Goal: Information Seeking & Learning: Learn about a topic

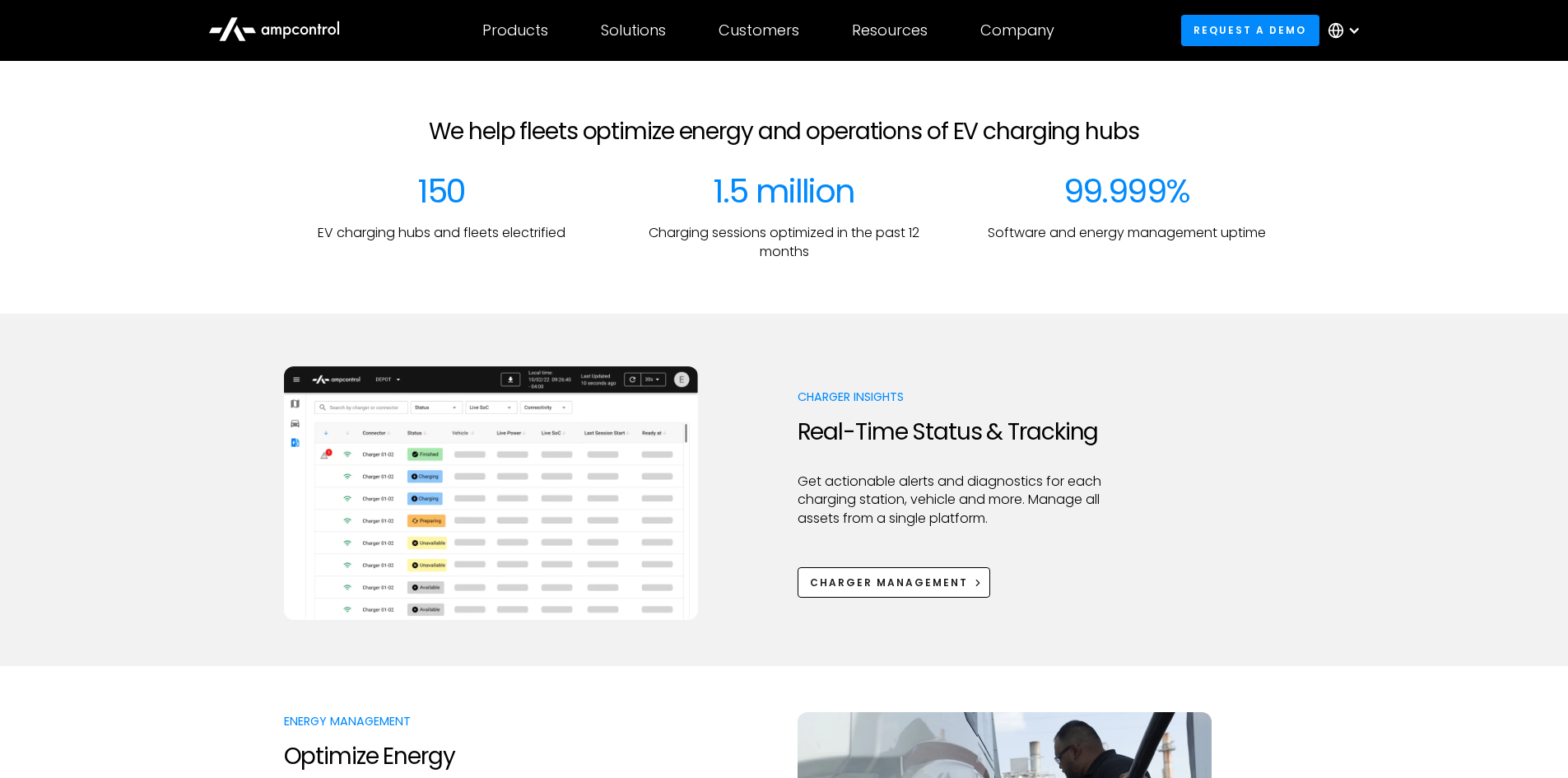
scroll to position [576, 0]
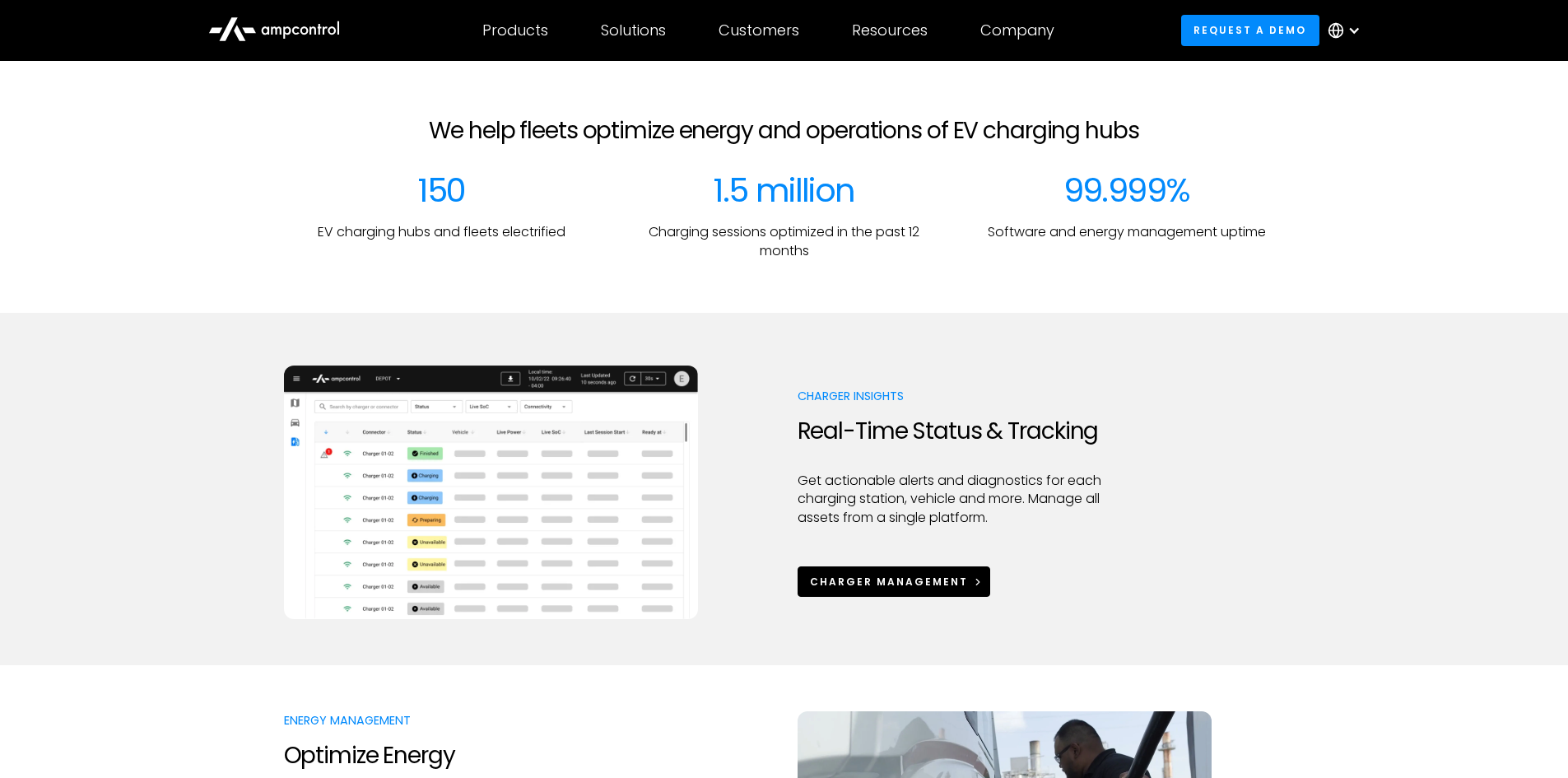
click at [922, 578] on div "Charger Management" at bounding box center [889, 581] width 158 height 14
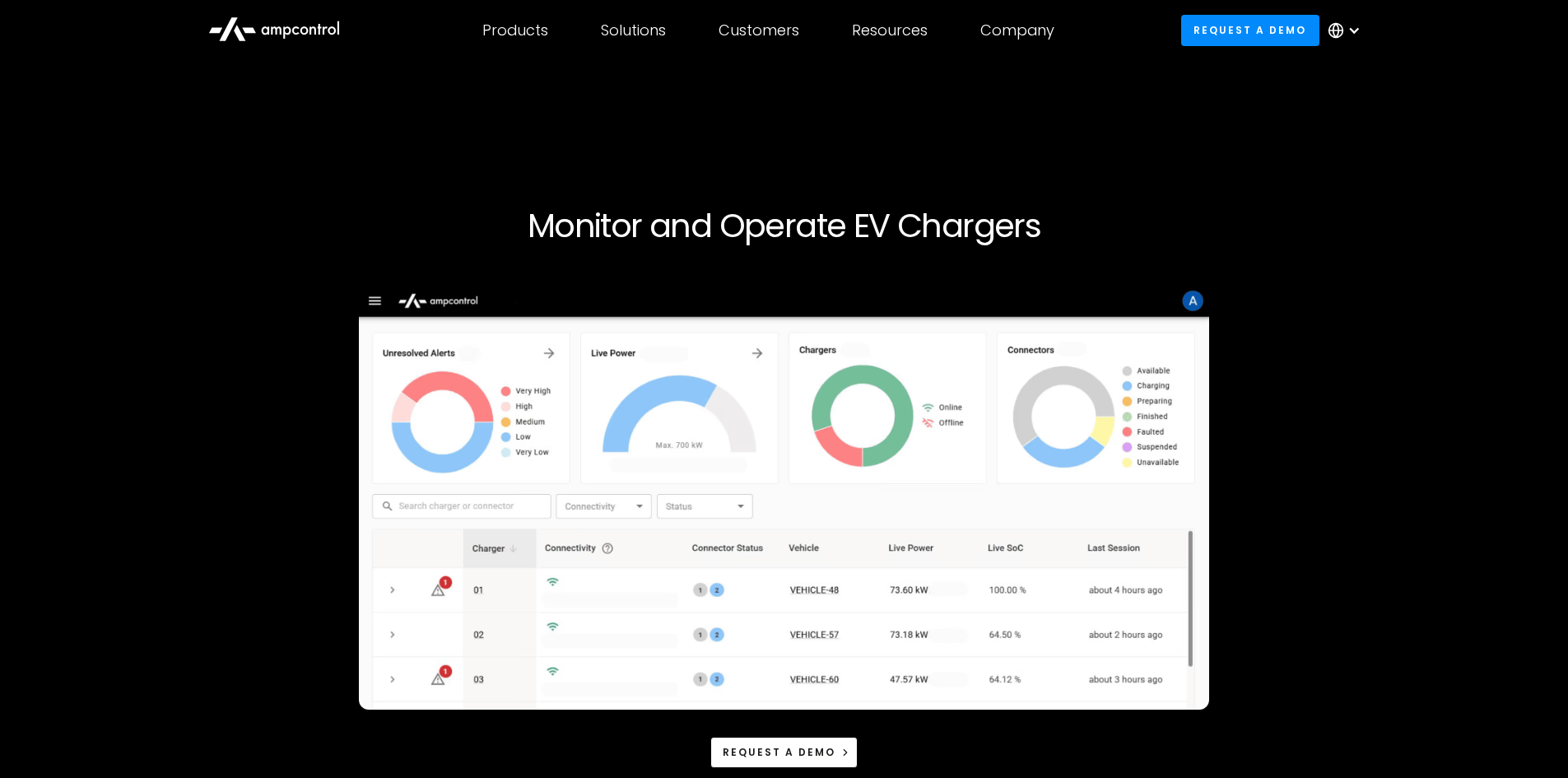
click at [254, 26] on icon at bounding box center [273, 28] width 132 height 39
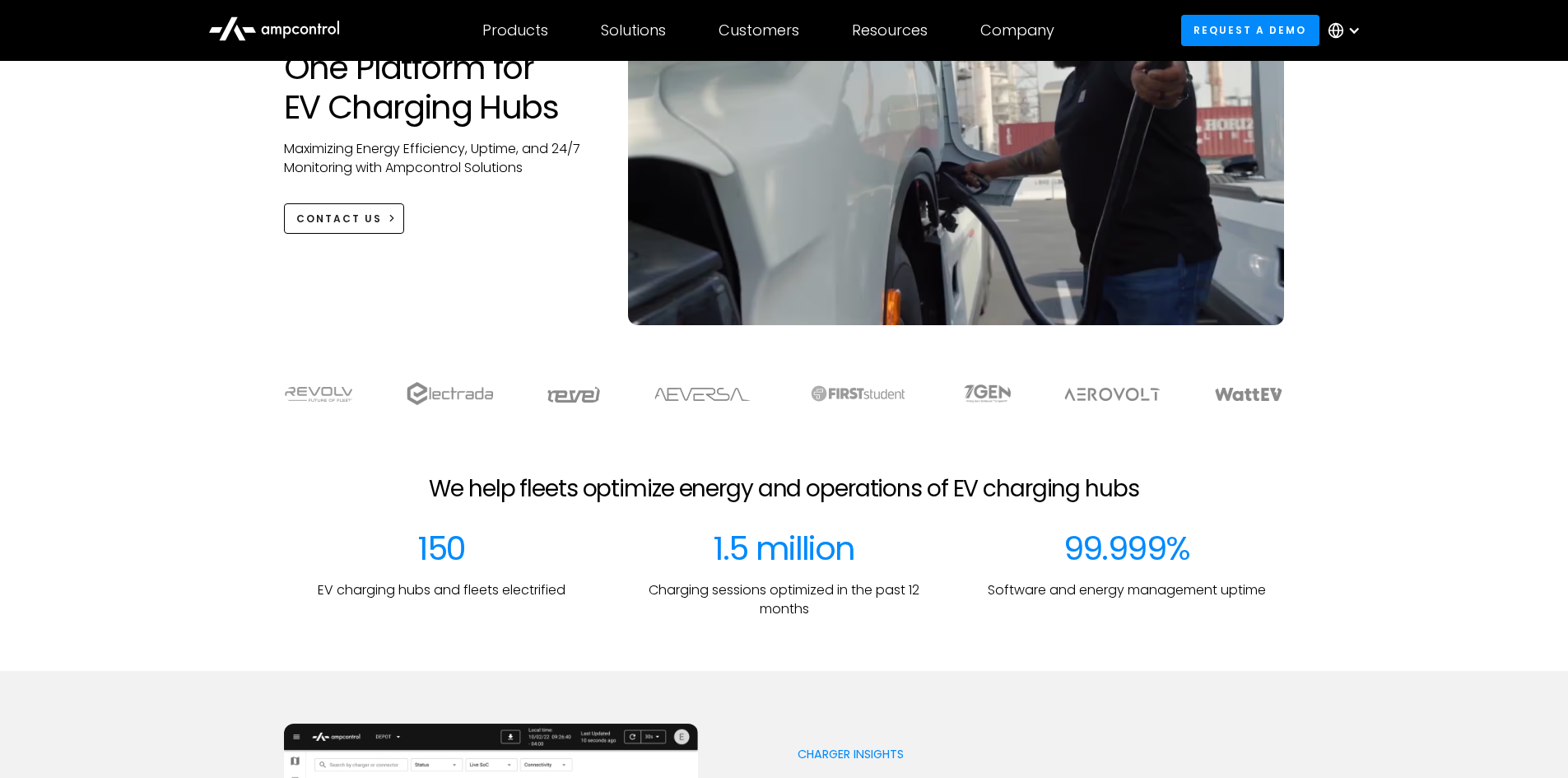
scroll to position [247, 0]
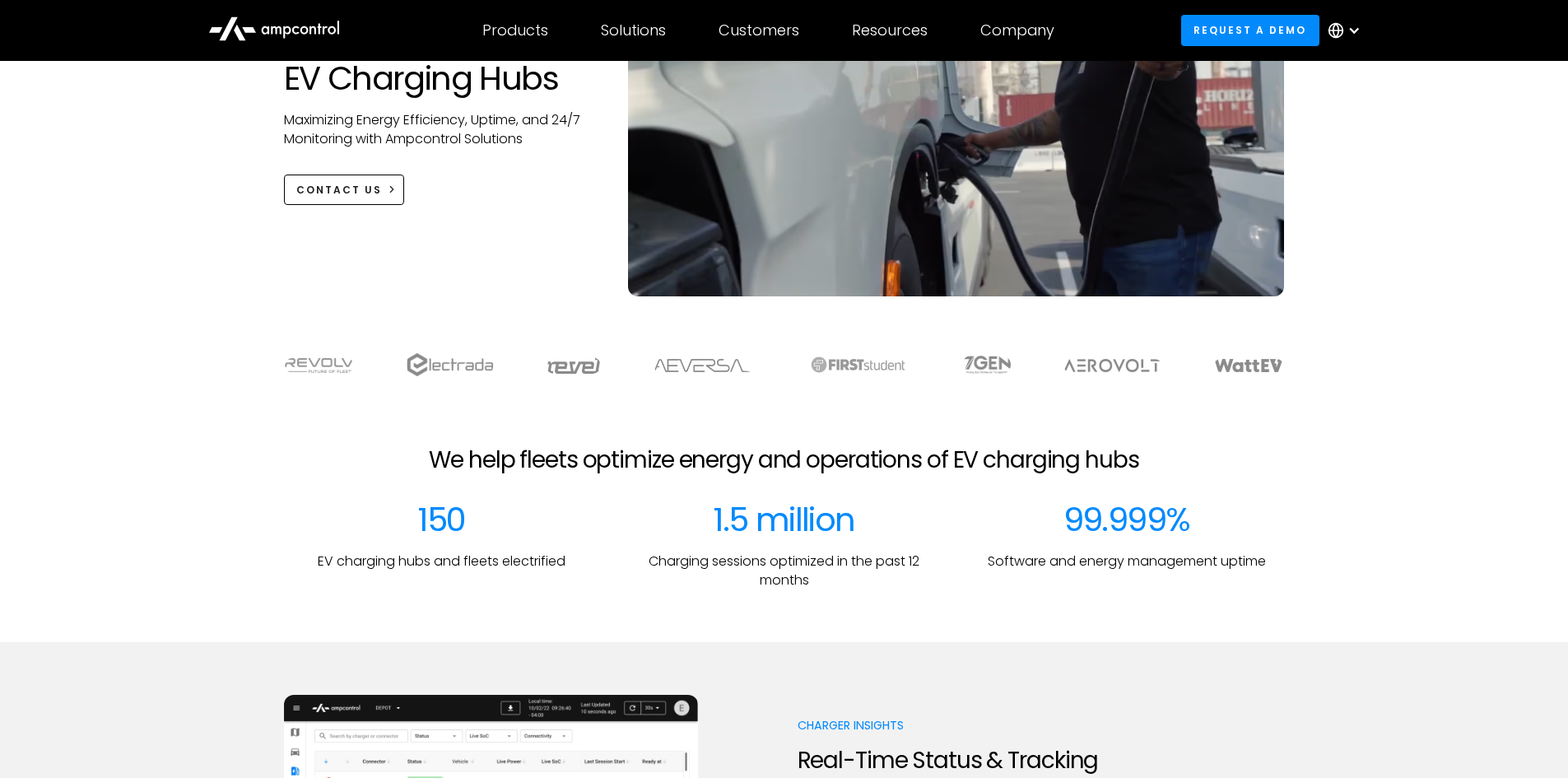
click at [1239, 361] on img at bounding box center [1249, 365] width 69 height 13
click at [1239, 367] on img at bounding box center [1249, 365] width 69 height 13
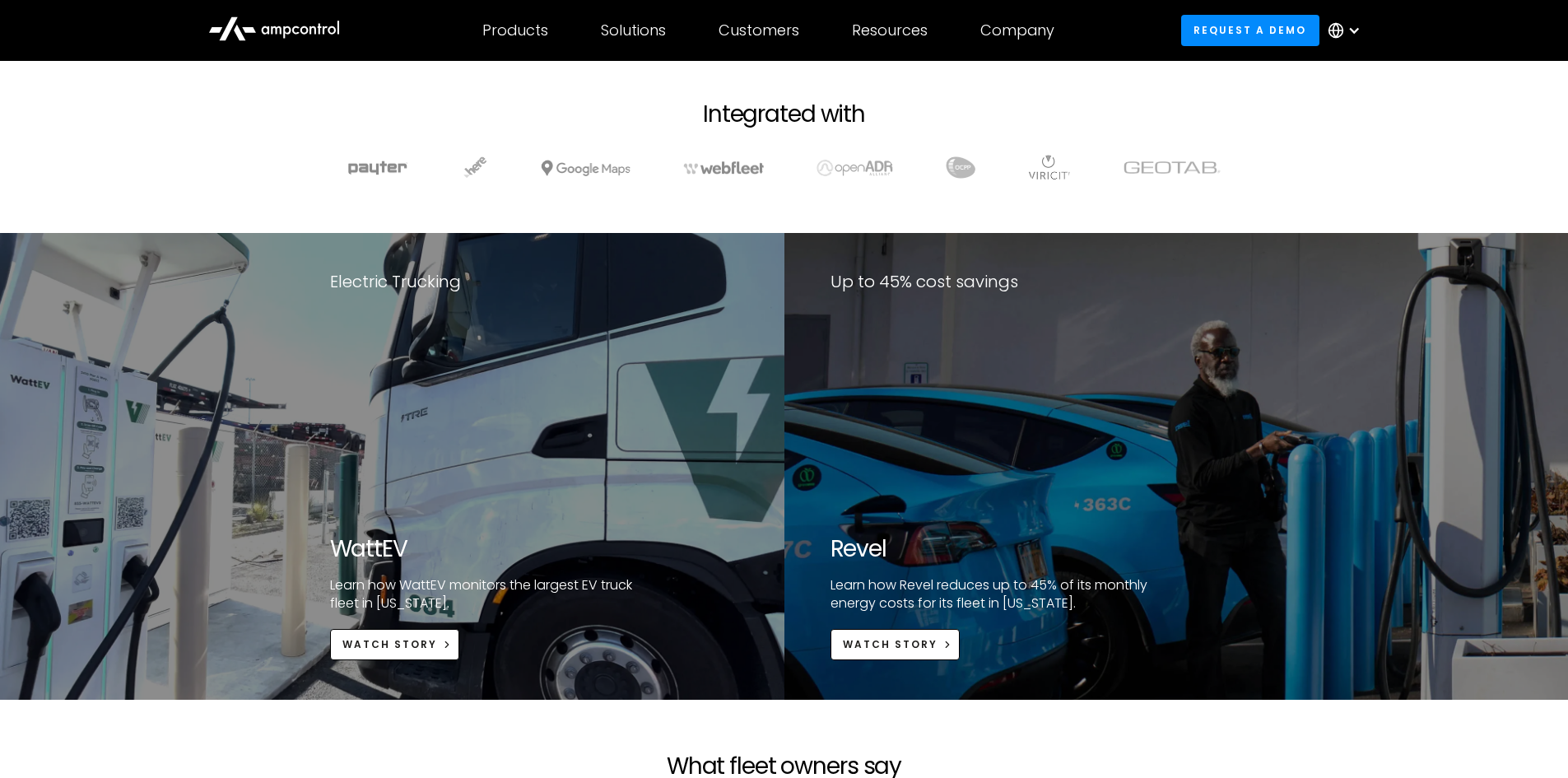
scroll to position [3127, 0]
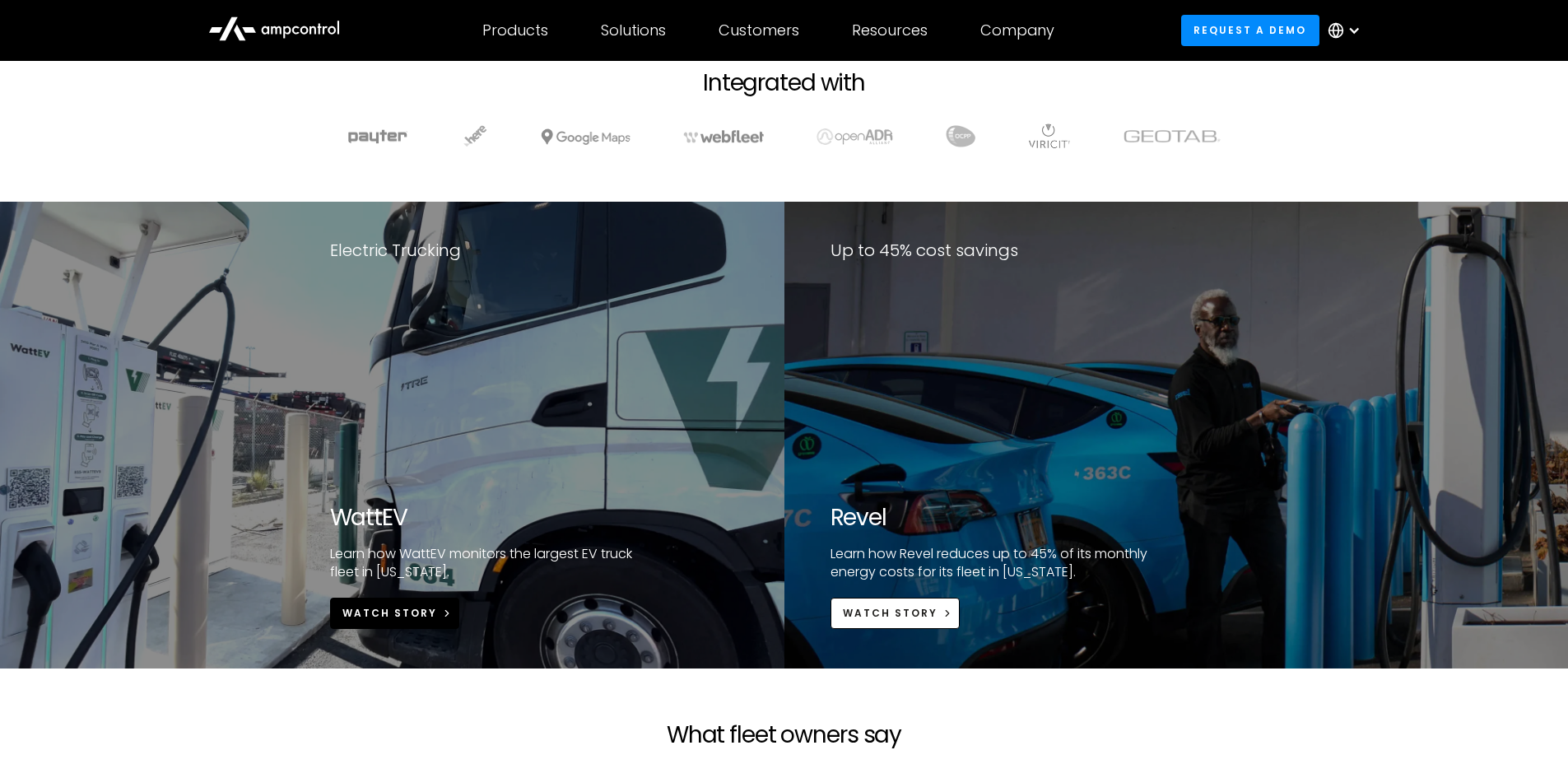
click at [367, 609] on div "Watch Story" at bounding box center [390, 613] width 94 height 14
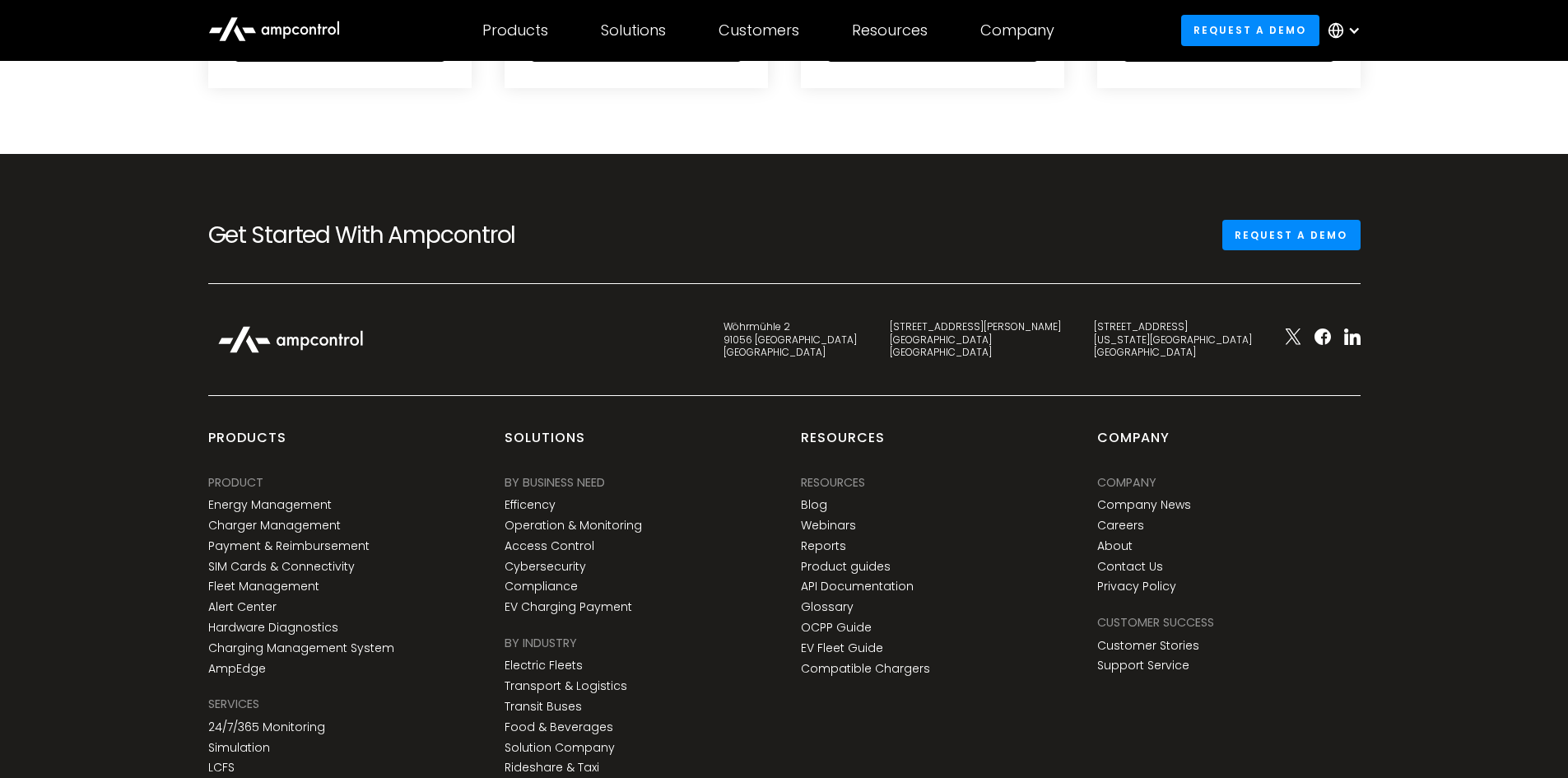
scroll to position [3785, 0]
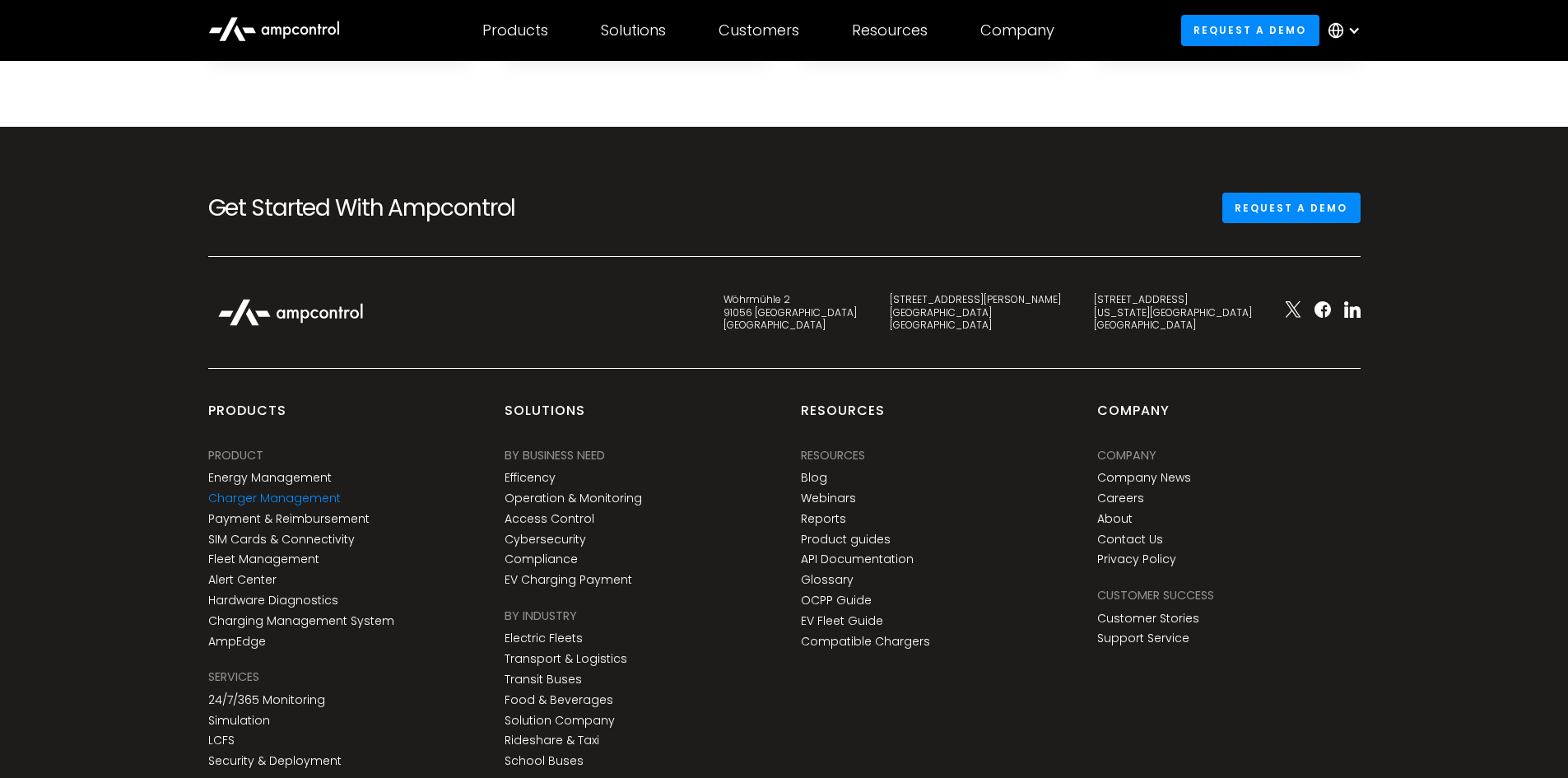
click at [282, 505] on link "Charger Management" at bounding box center [274, 498] width 133 height 14
